Goal: Check status

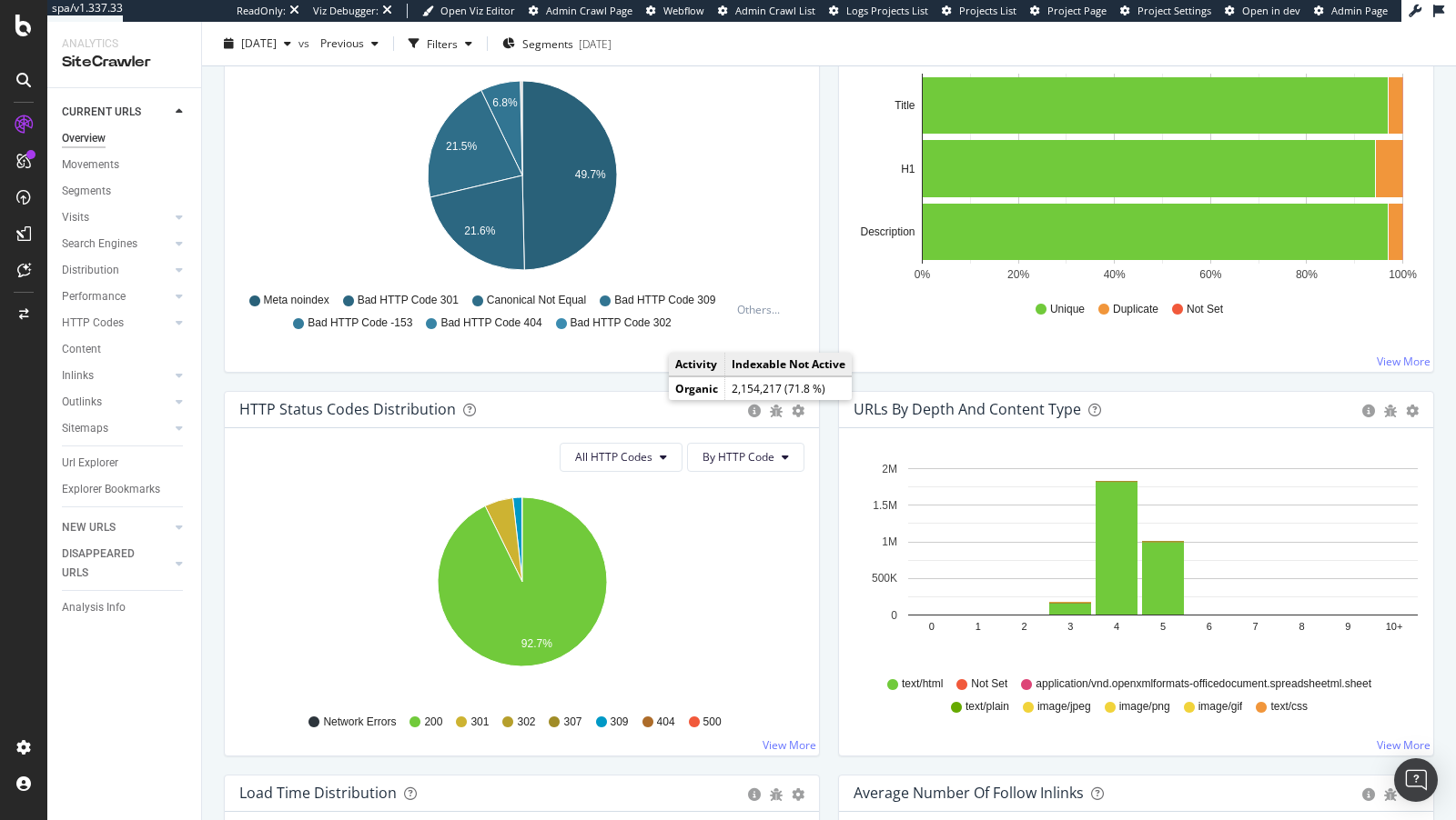
scroll to position [673, 0]
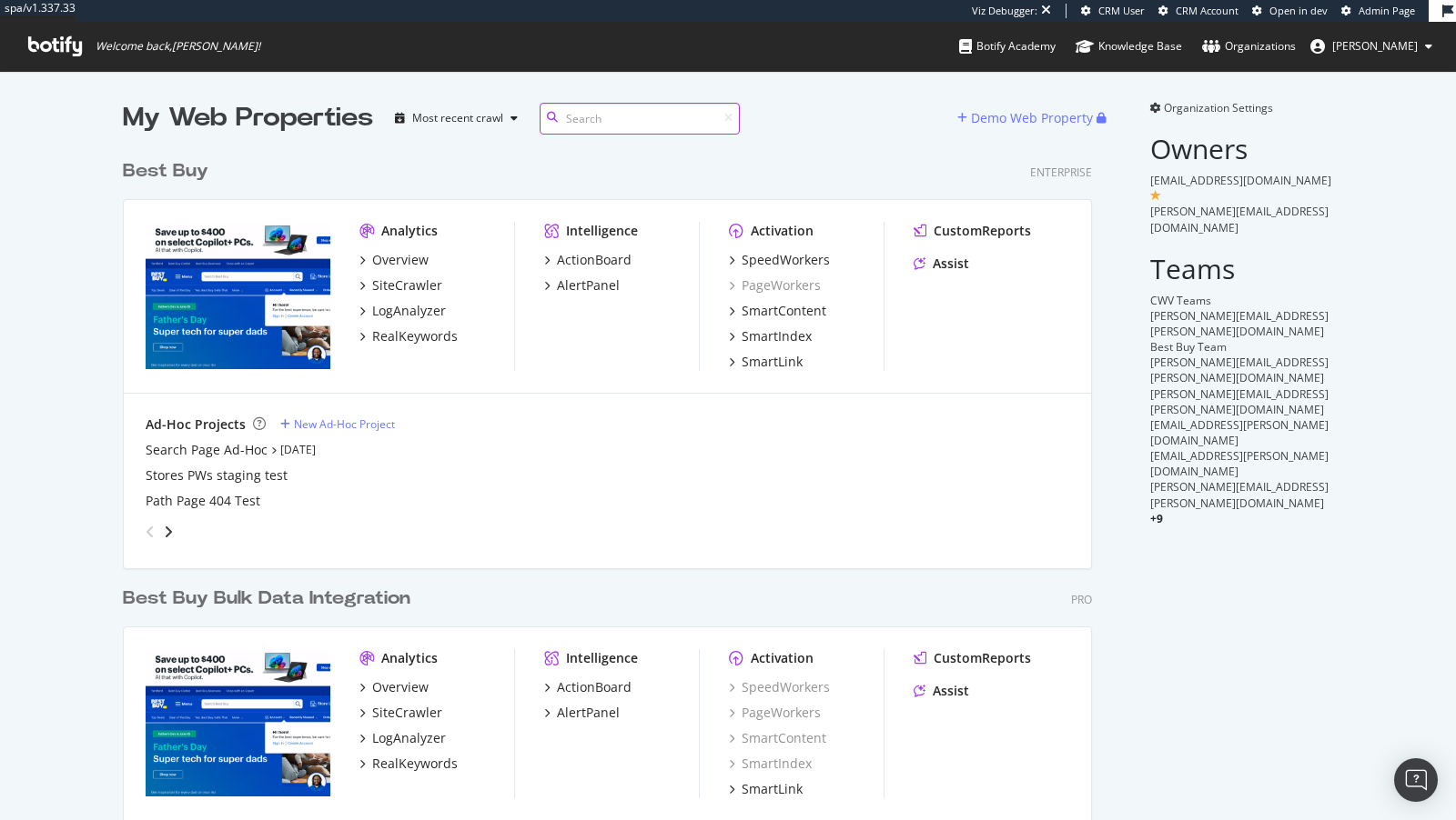
scroll to position [772, 984]
